Goal: Information Seeking & Learning: Check status

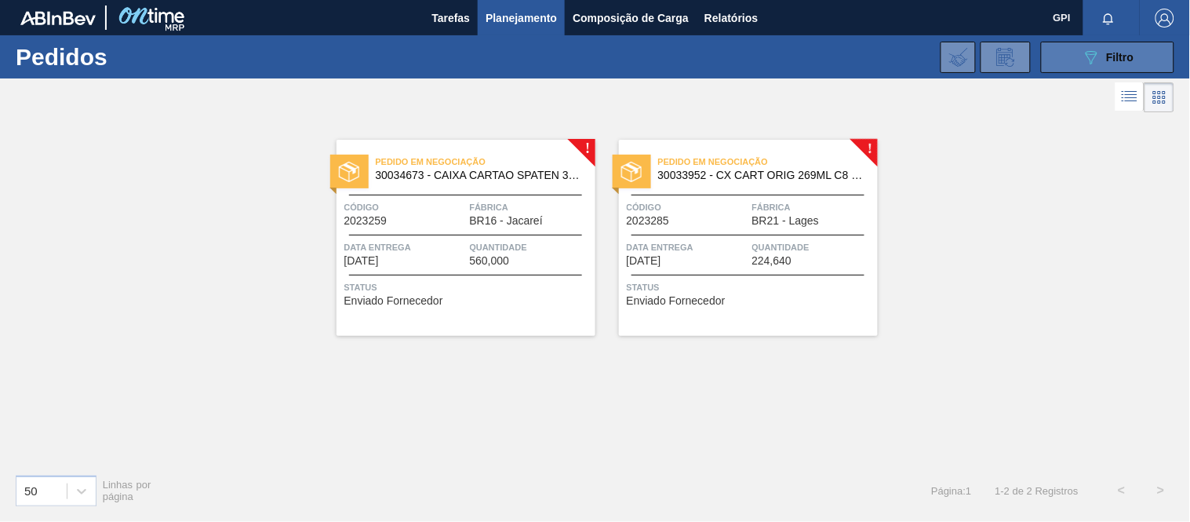
drag, startPoint x: 0, startPoint y: 0, endPoint x: 1096, endPoint y: 49, distance: 1097.6
click at [1101, 52] on div "089F7B8B-B2A5-4AFE-B5C0-19BA573D28AC Filtro" at bounding box center [1108, 57] width 53 height 19
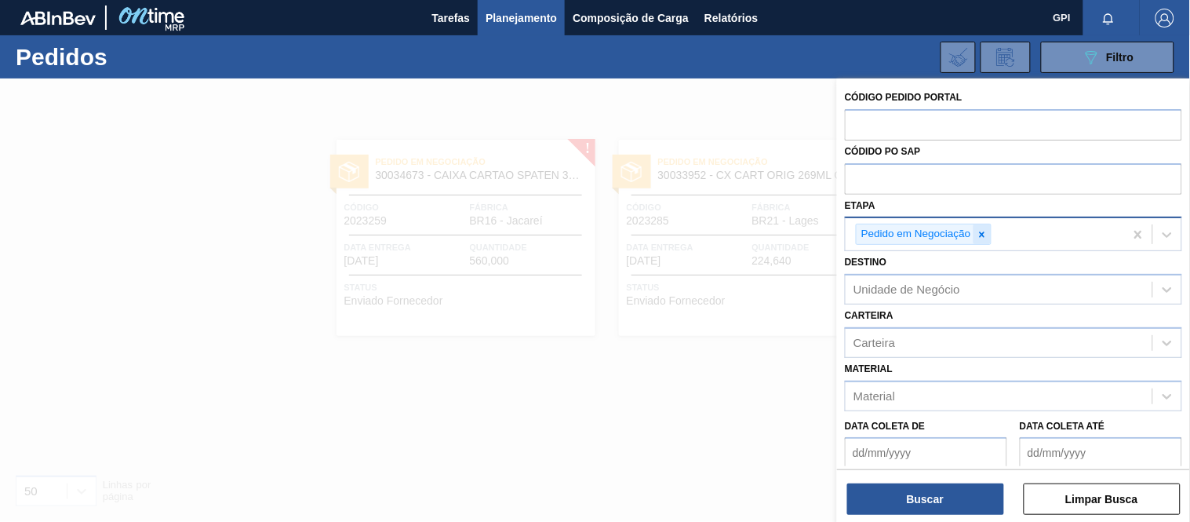
click at [981, 232] on icon at bounding box center [981, 233] width 5 height 5
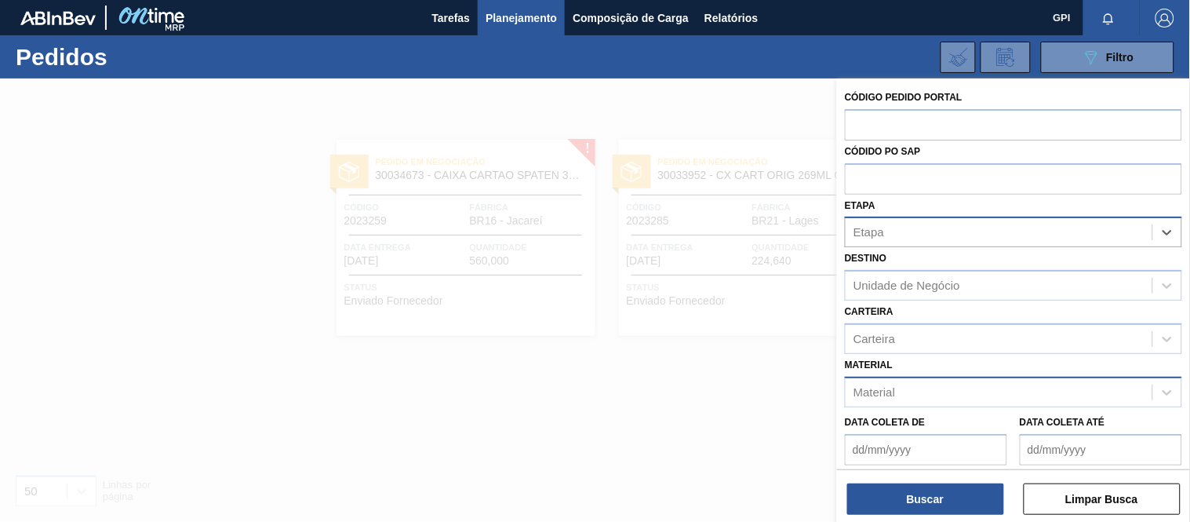
click at [890, 395] on div "Material" at bounding box center [874, 391] width 42 height 13
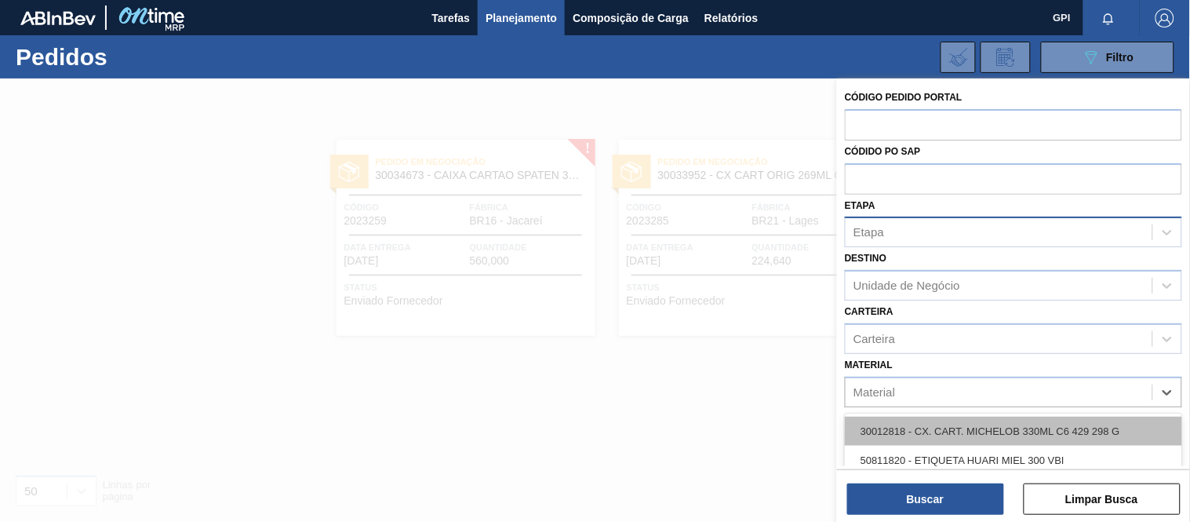
paste input "30033883"
type input "30033883"
click at [914, 427] on div "30033883 - CX CART ORIG 473ML C12 SLK NIV24" at bounding box center [1013, 430] width 337 height 29
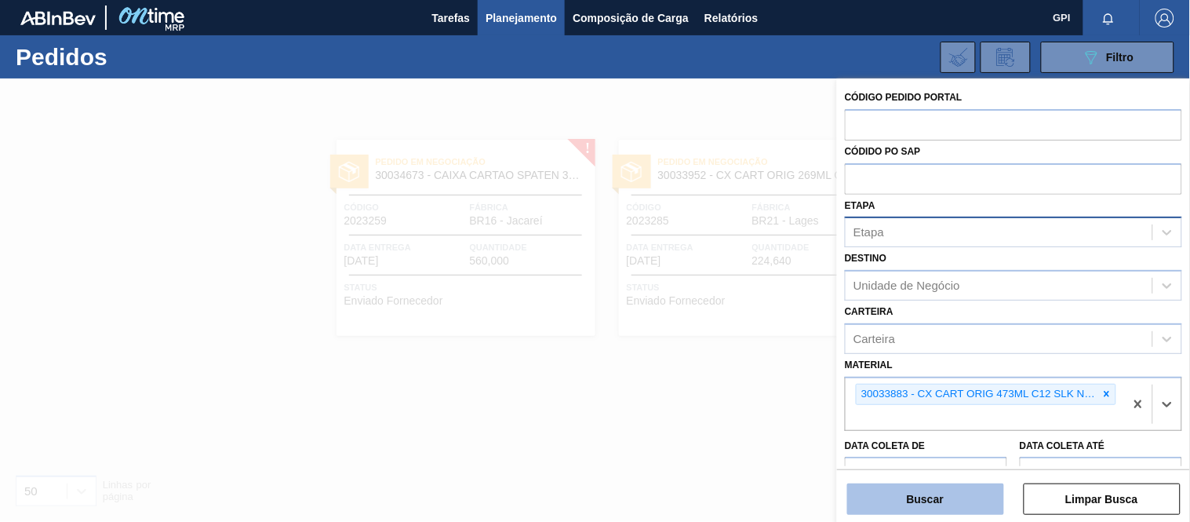
click at [903, 497] on button "Buscar" at bounding box center [925, 498] width 157 height 31
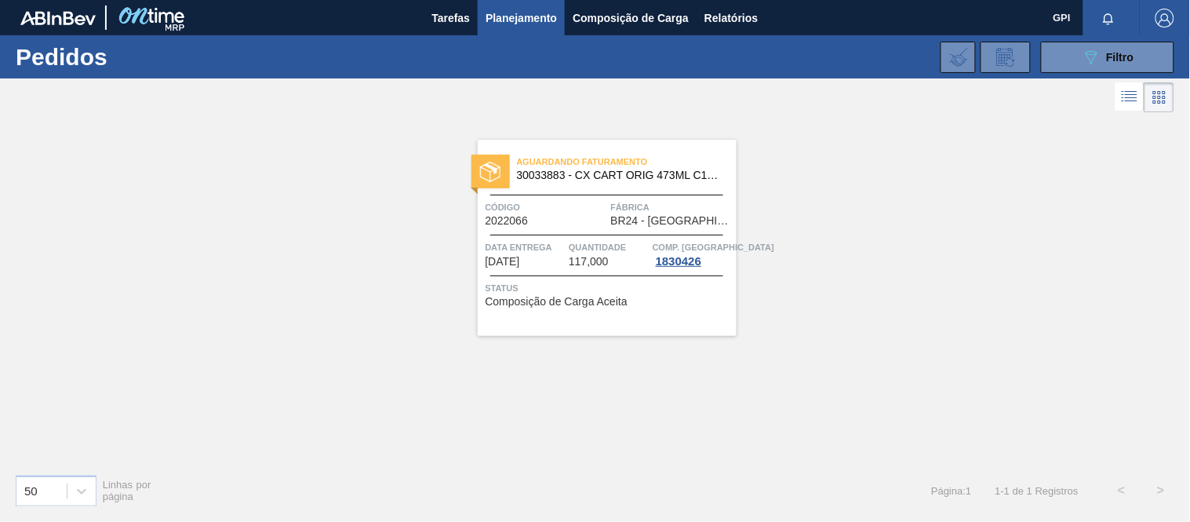
click at [584, 214] on span "Código" at bounding box center [546, 207] width 122 height 16
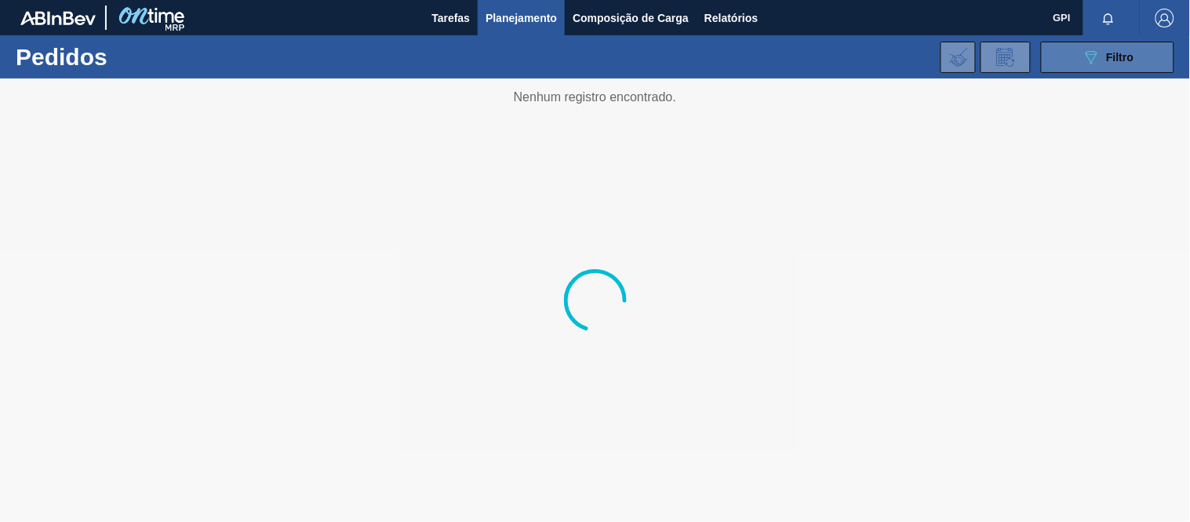
click at [1082, 71] on button "089F7B8B-B2A5-4AFE-B5C0-19BA573D28AC Filtro" at bounding box center [1107, 57] width 133 height 31
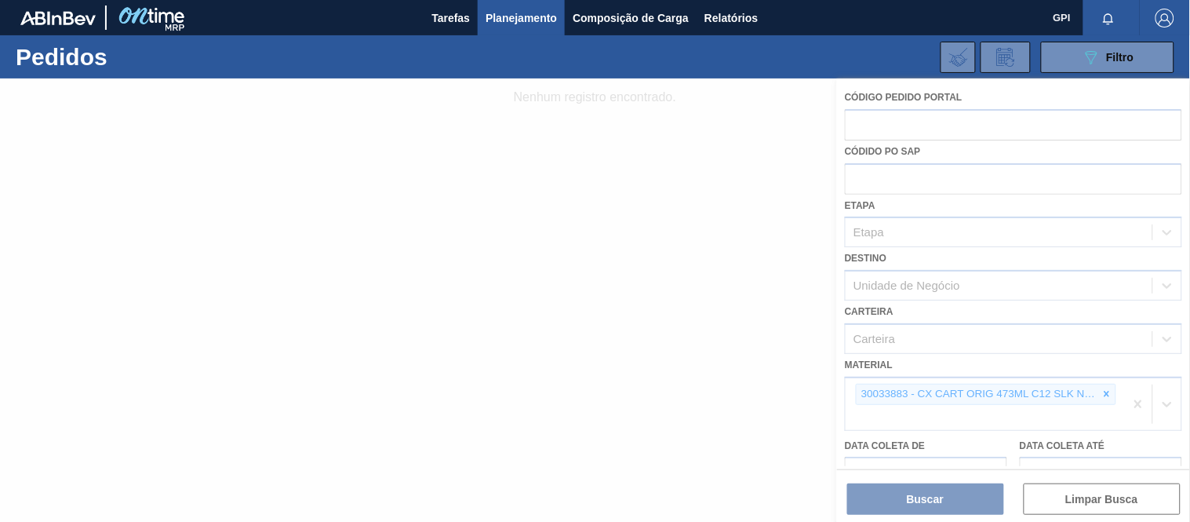
click at [1112, 387] on div at bounding box center [595, 299] width 1190 height 443
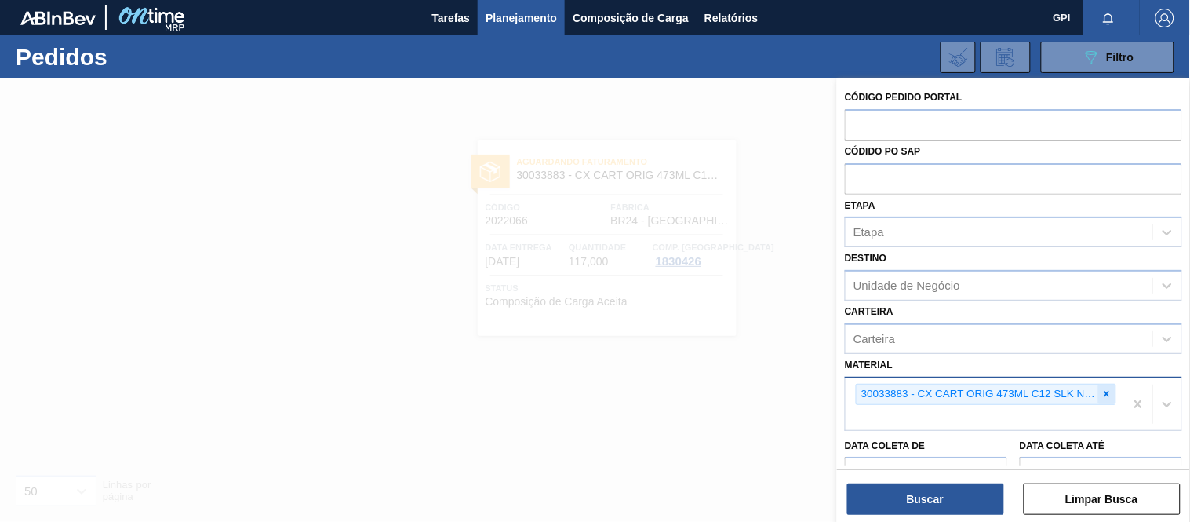
click at [1107, 401] on div at bounding box center [1106, 394] width 17 height 20
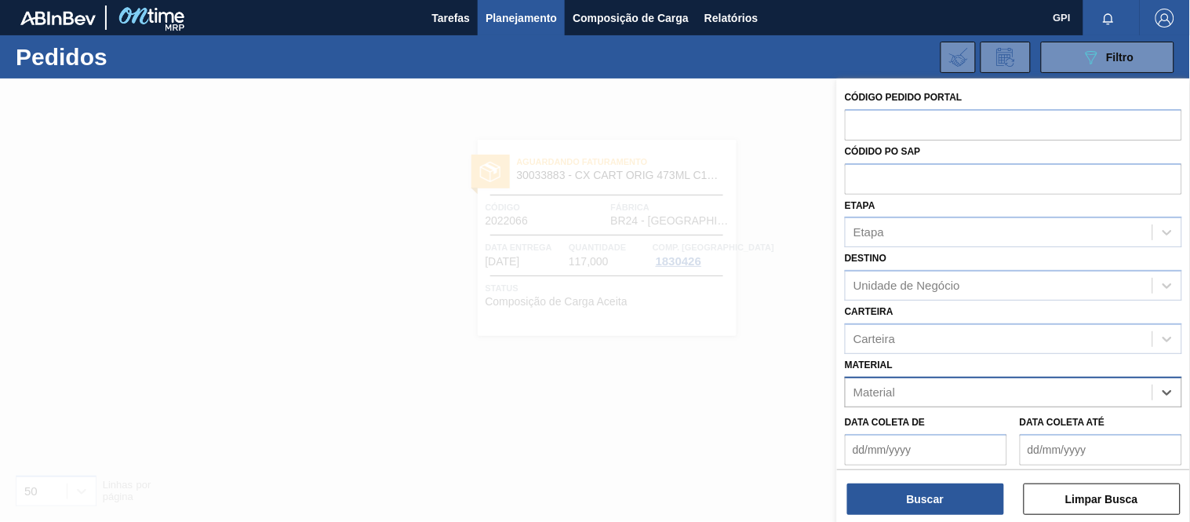
paste input "30033641"
type input "30033641"
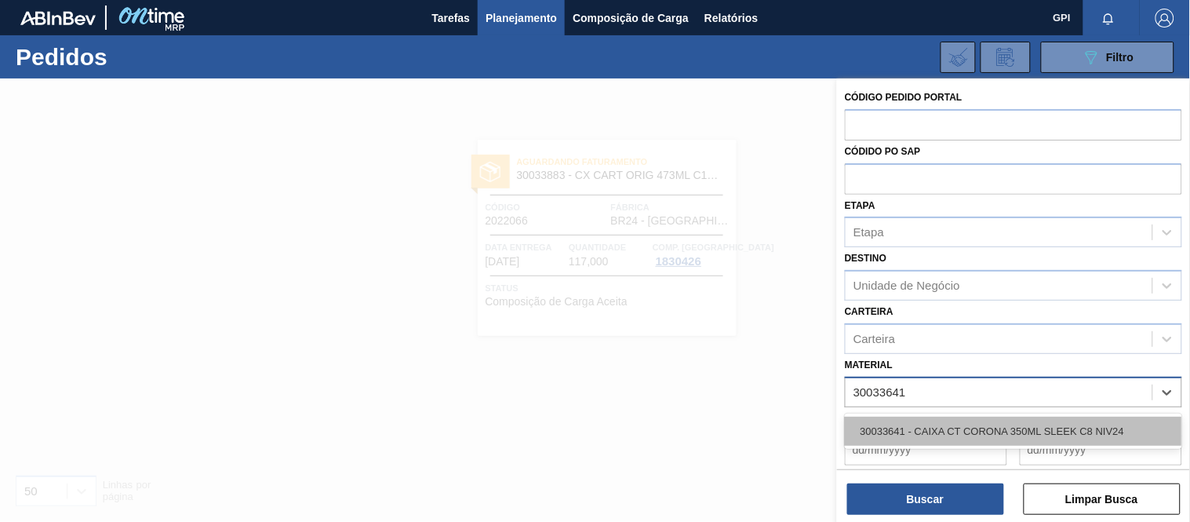
click at [939, 424] on div "30033641 - CAIXA CT CORONA 350ML SLEEK C8 NIV24" at bounding box center [1013, 430] width 337 height 29
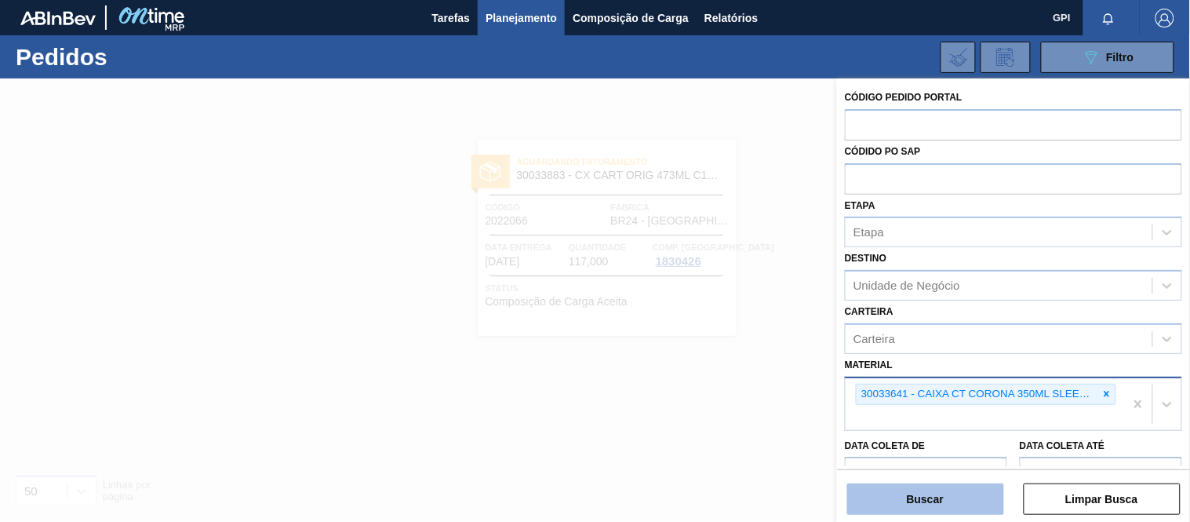
click at [936, 495] on button "Buscar" at bounding box center [925, 498] width 157 height 31
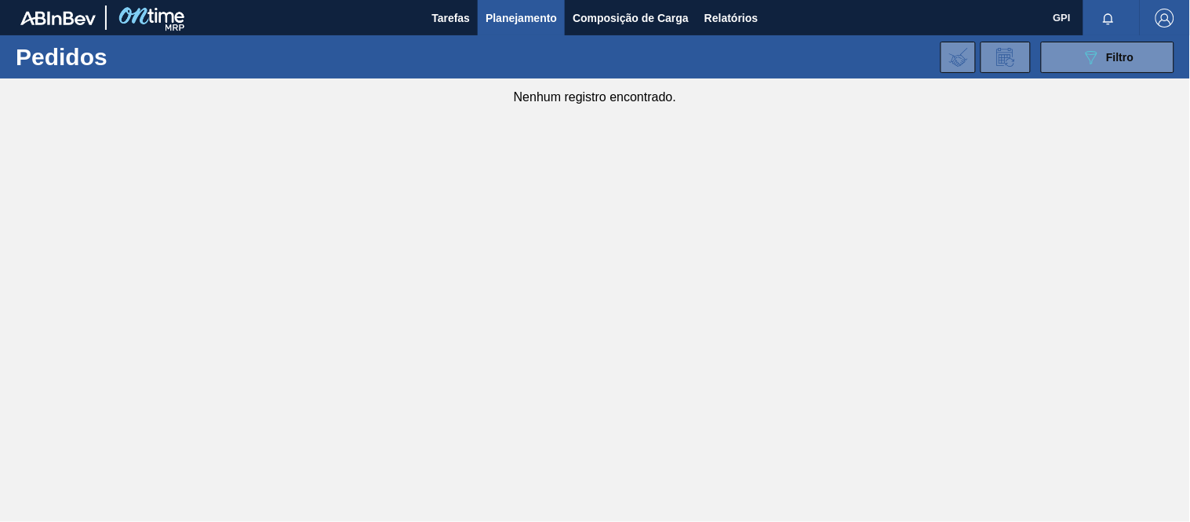
drag, startPoint x: 894, startPoint y: 220, endPoint x: 659, endPoint y: 131, distance: 251.7
click at [888, 220] on main "Tarefas Planejamento Composição de Carga Relatórios GPI Marcar todas como lido …" at bounding box center [595, 261] width 1190 height 522
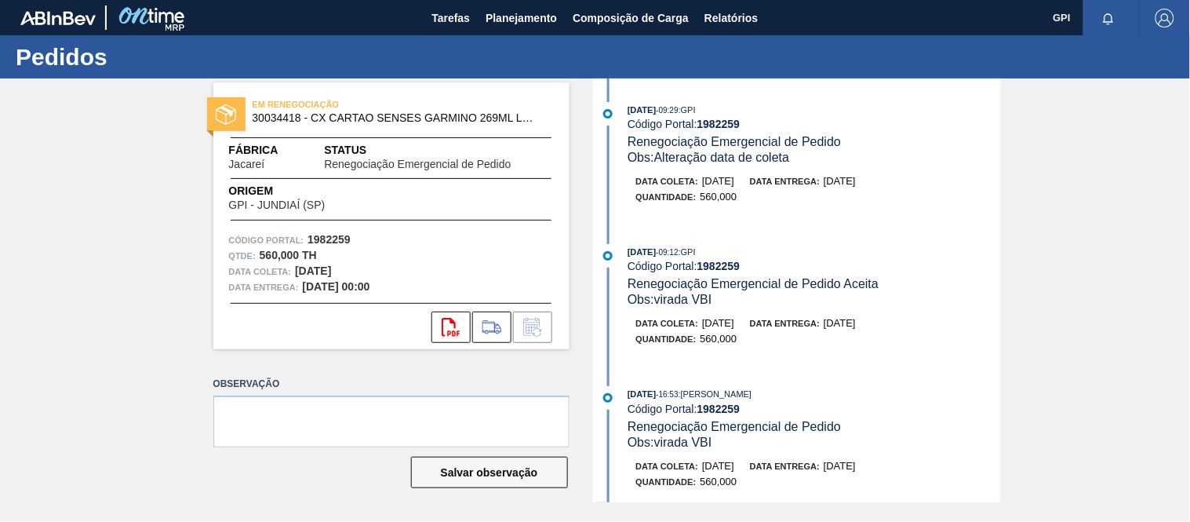
click at [336, 233] on strong "1982259" at bounding box center [328, 239] width 43 height 13
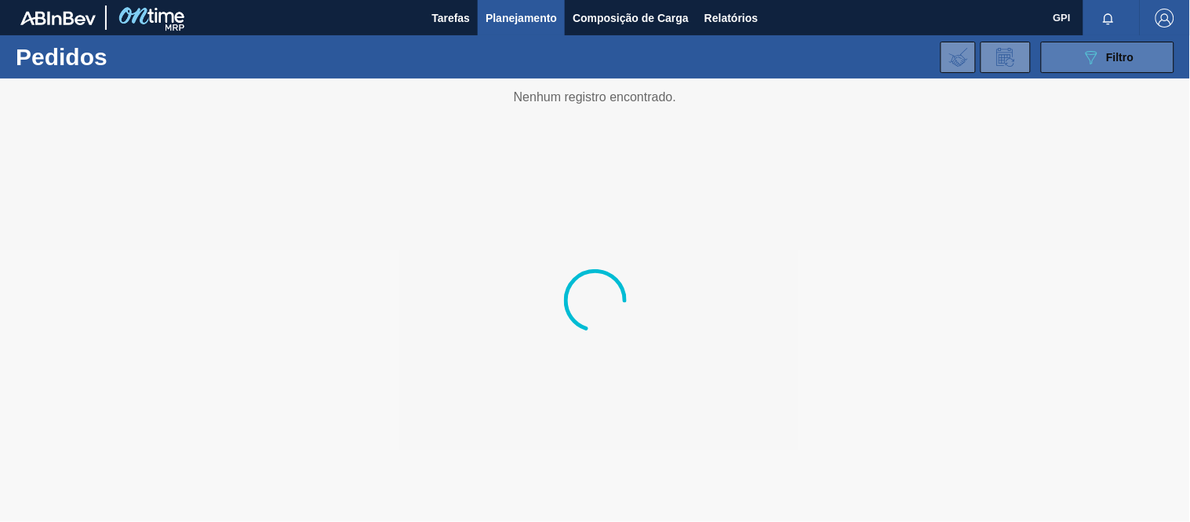
click at [1162, 65] on button "089F7B8B-B2A5-4AFE-B5C0-19BA573D28AC Filtro" at bounding box center [1107, 57] width 133 height 31
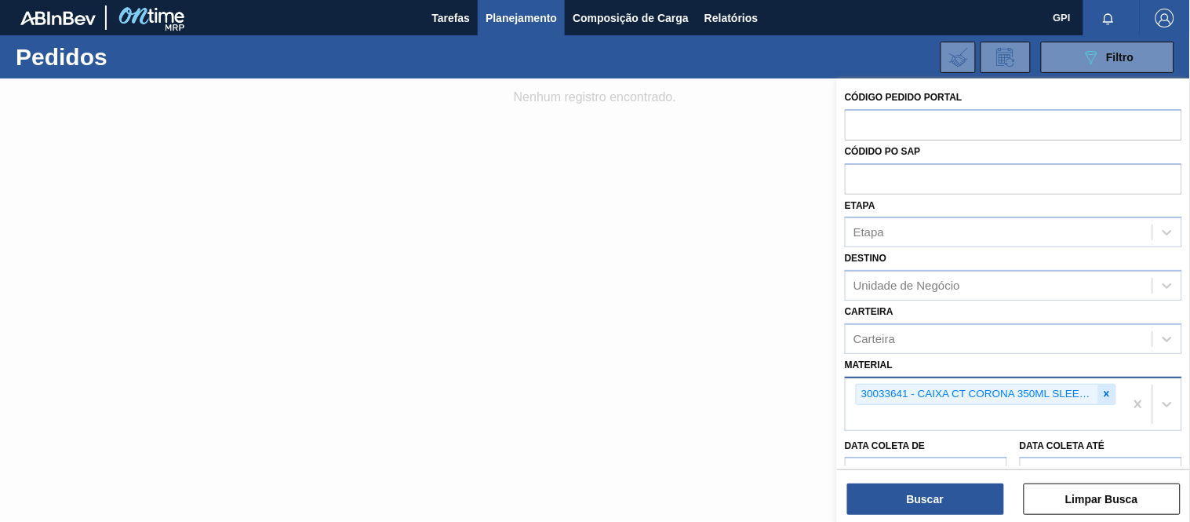
click at [1108, 392] on icon at bounding box center [1106, 393] width 11 height 11
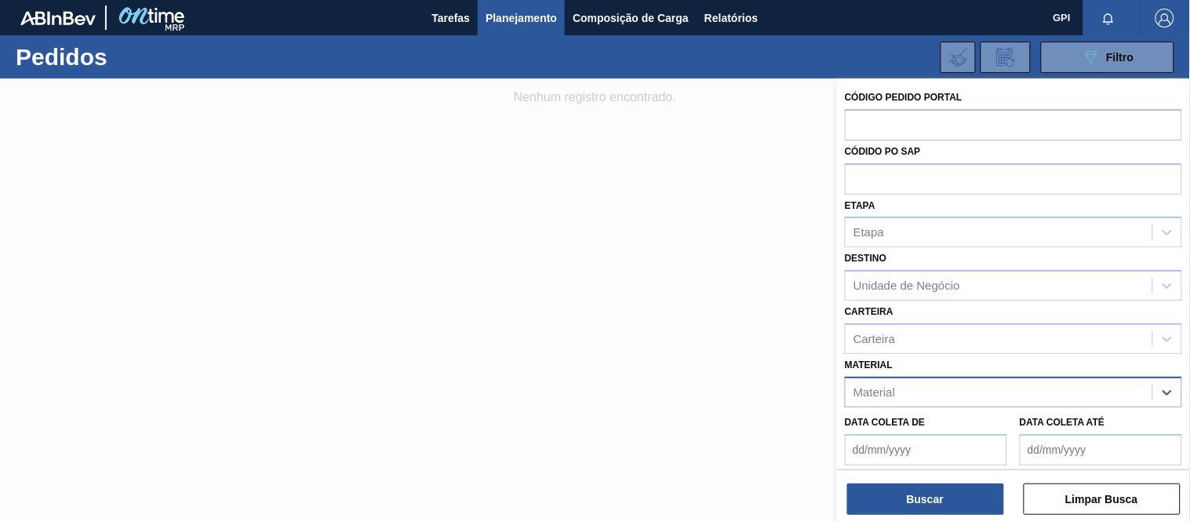
paste input "30033883"
type input "30033883"
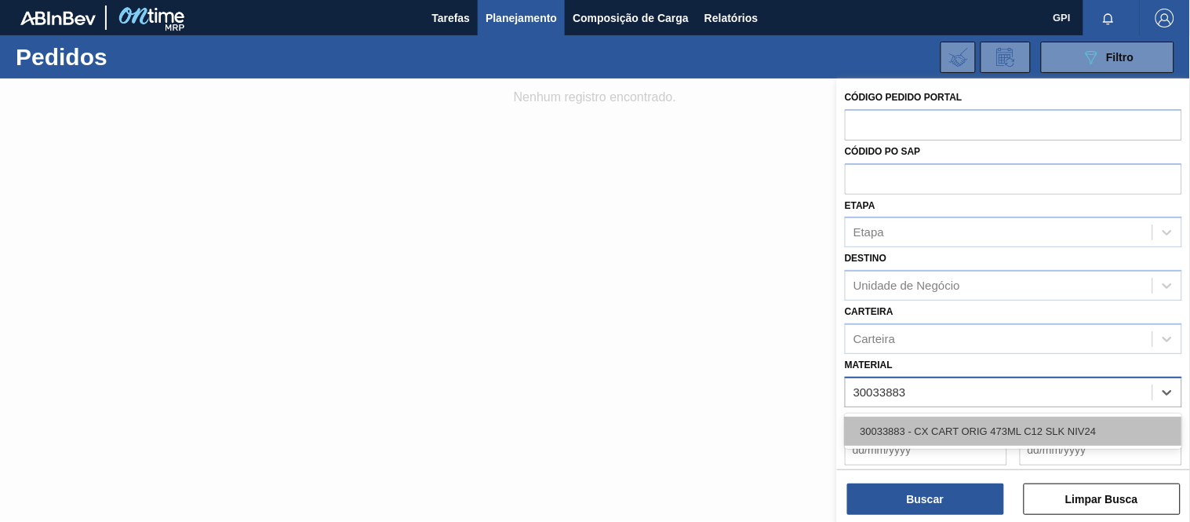
click at [1029, 429] on div "30033883 - CX CART ORIG 473ML C12 SLK NIV24" at bounding box center [1013, 430] width 337 height 29
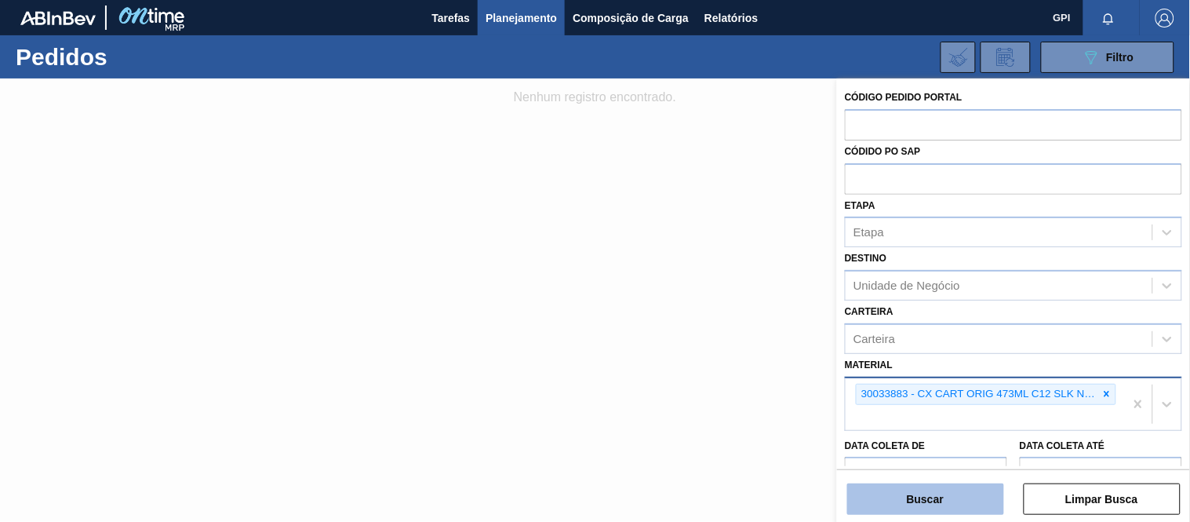
click at [935, 498] on button "Buscar" at bounding box center [925, 498] width 157 height 31
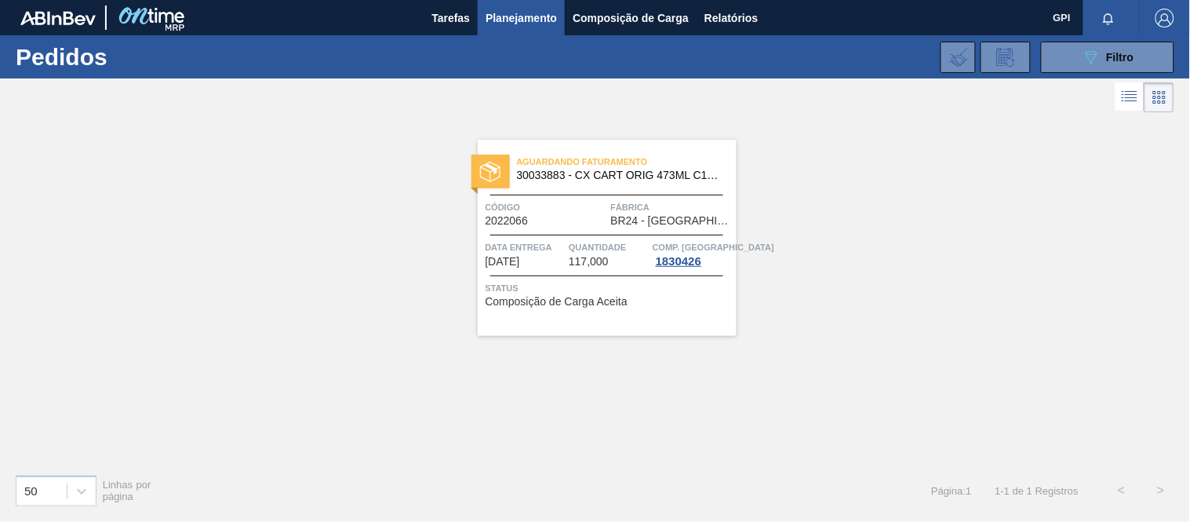
click at [612, 220] on span "BR24 - [GEOGRAPHIC_DATA]" at bounding box center [672, 221] width 122 height 12
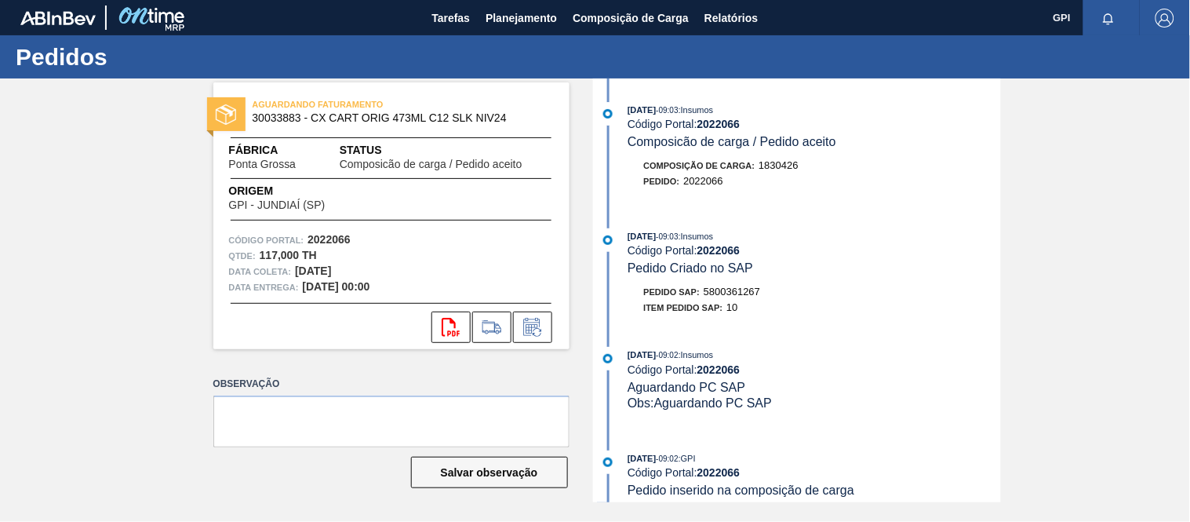
click at [349, 231] on div "AGUARDANDO FATURAMENTO 30033883 - CX CART ORIG 473ML C12 SLK NIV24 Fábrica [GEO…" at bounding box center [391, 215] width 356 height 267
click at [333, 233] on strong "2022066" at bounding box center [328, 239] width 43 height 13
copy strong "2022066"
